Goal: Navigation & Orientation: Find specific page/section

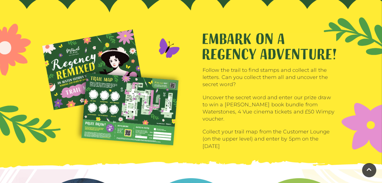
scroll to position [705, 0]
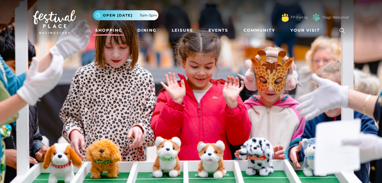
click at [109, 31] on link "Shopping" at bounding box center [109, 30] width 32 height 11
